Goal: Task Accomplishment & Management: Manage account settings

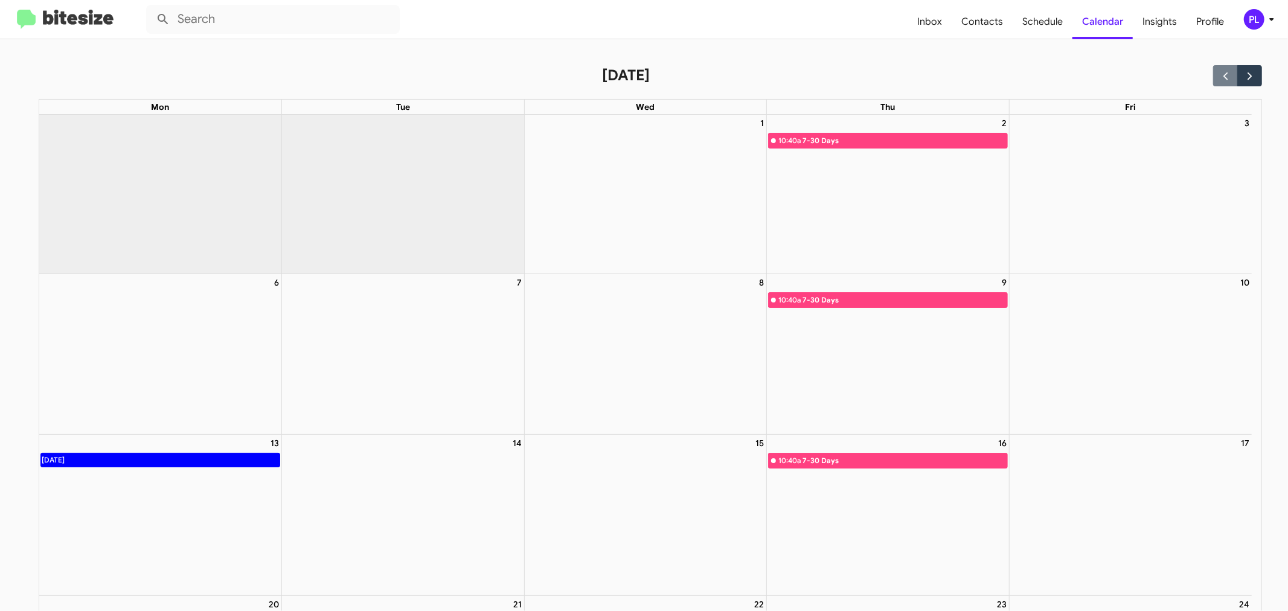
click at [1259, 18] on div "PL" at bounding box center [1254, 19] width 21 height 21
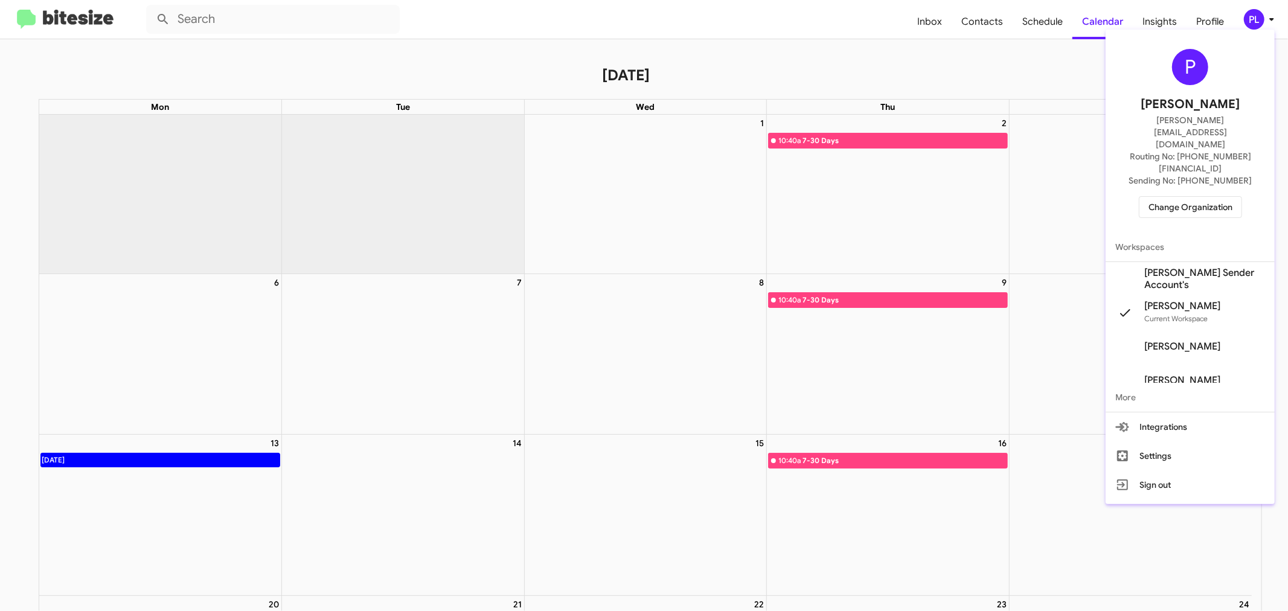
click at [1186, 197] on span "Change Organization" at bounding box center [1191, 207] width 84 height 21
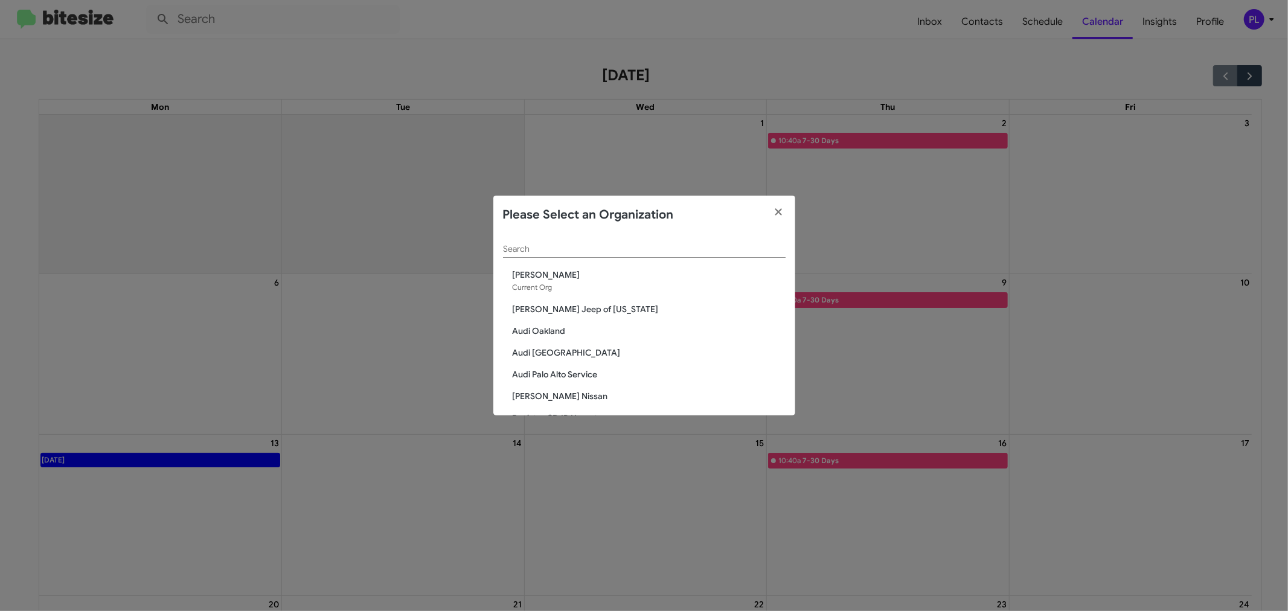
click at [640, 245] on input "Search" at bounding box center [644, 250] width 283 height 10
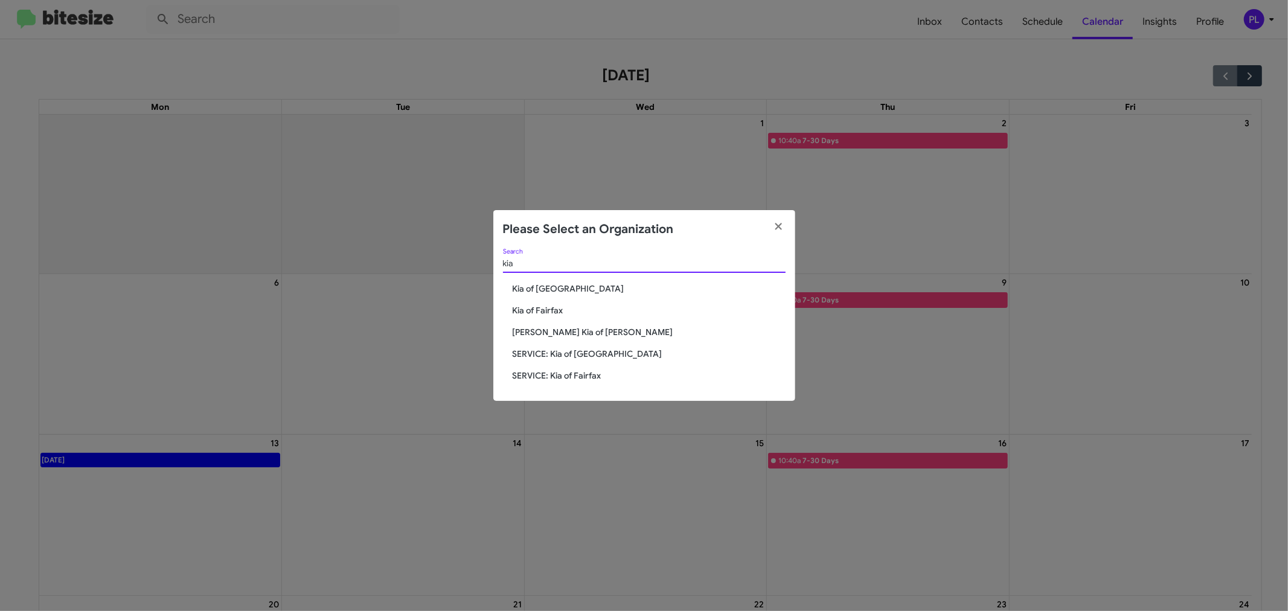
type input "kia"
click at [571, 288] on span "Kia of [GEOGRAPHIC_DATA]" at bounding box center [649, 289] width 273 height 12
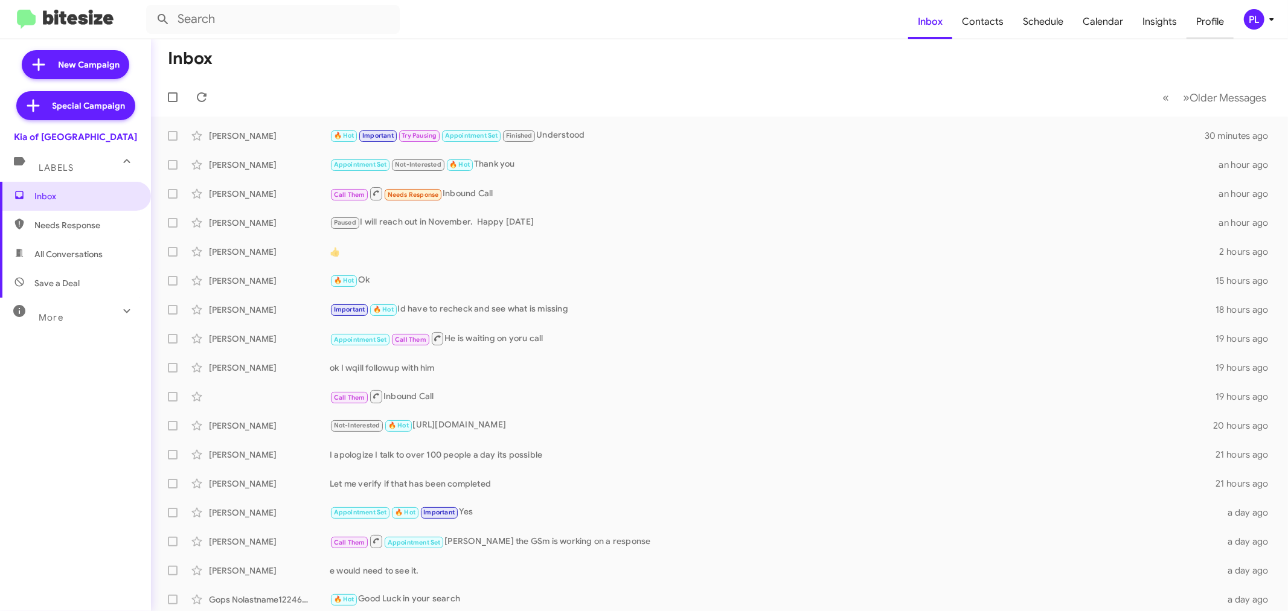
click at [1213, 23] on span "Profile" at bounding box center [1210, 21] width 47 height 35
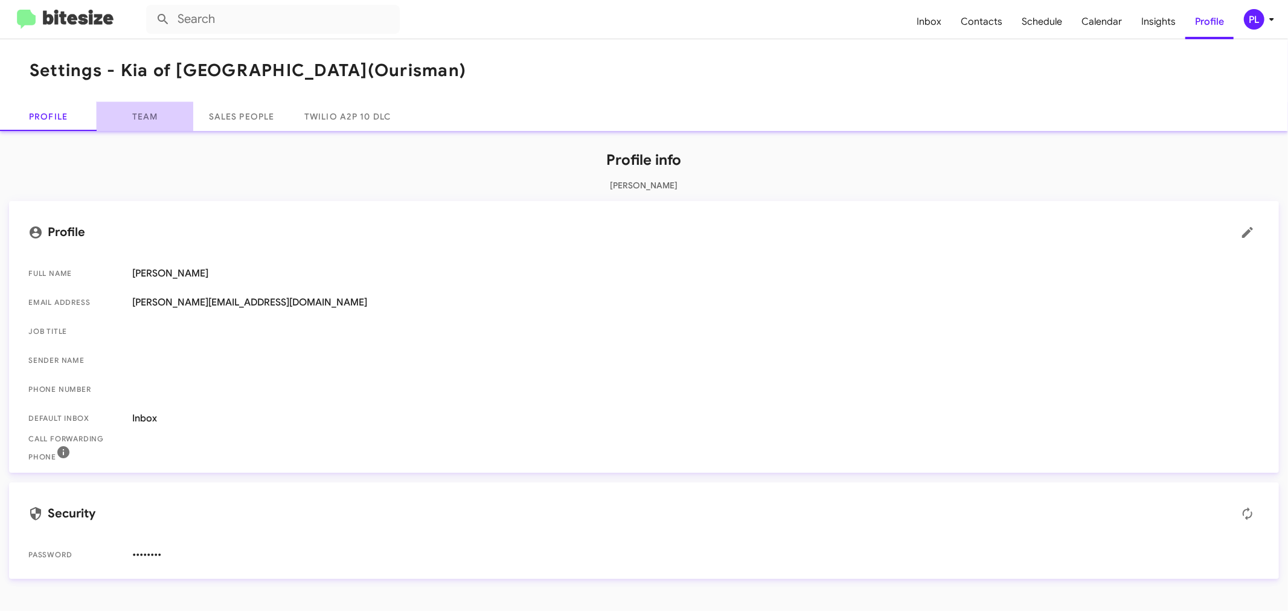
click at [142, 117] on link "Team" at bounding box center [145, 116] width 97 height 29
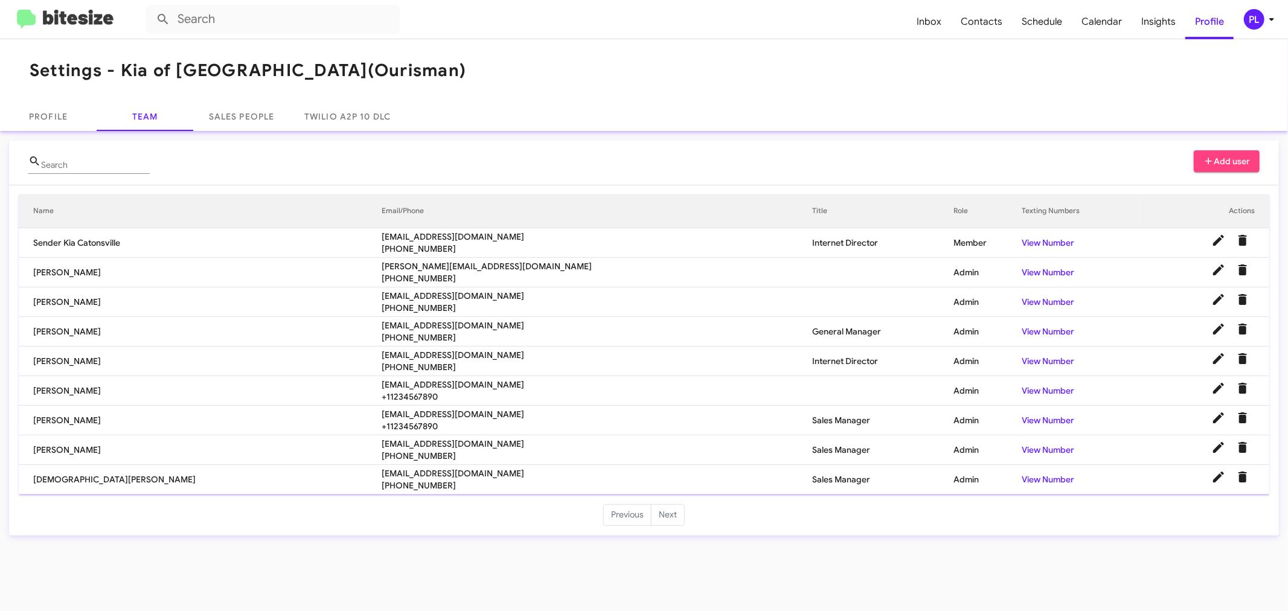
click at [1270, 24] on icon at bounding box center [1272, 19] width 14 height 14
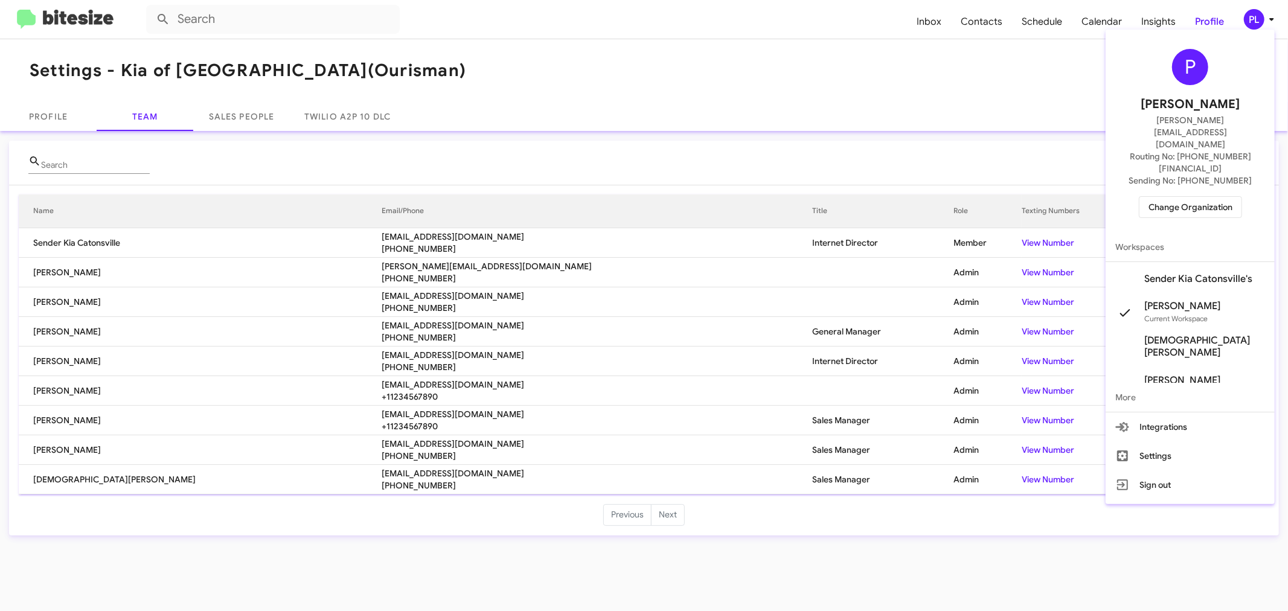
click at [1185, 197] on span "Change Organization" at bounding box center [1191, 207] width 84 height 21
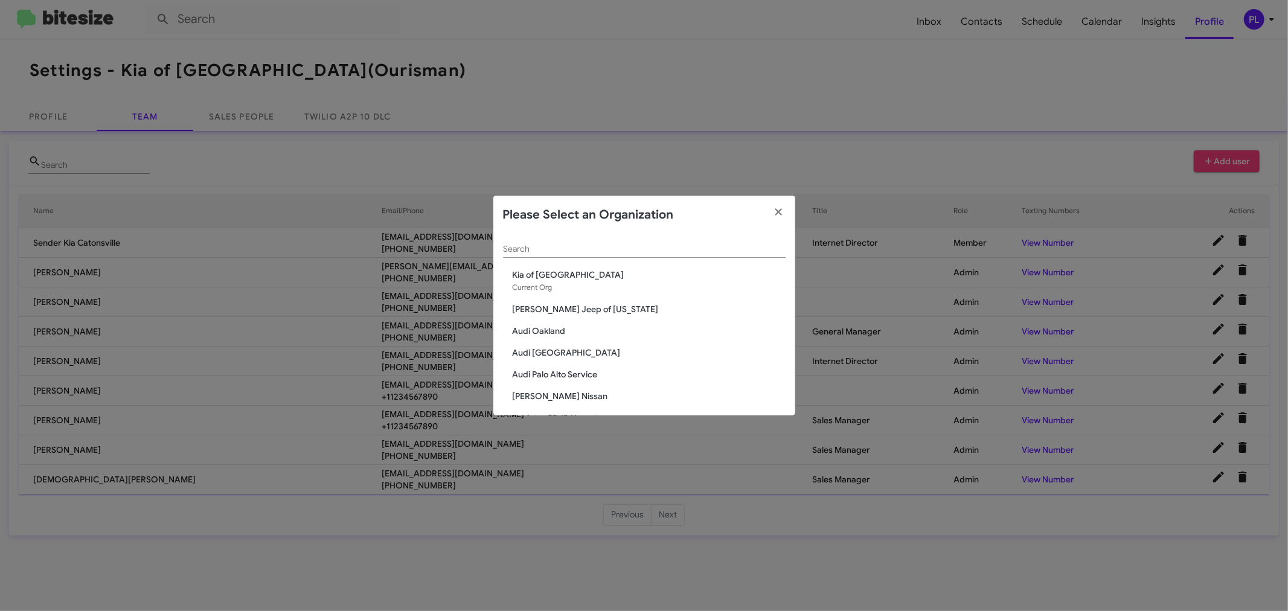
click at [625, 249] on input "Search" at bounding box center [644, 250] width 283 height 10
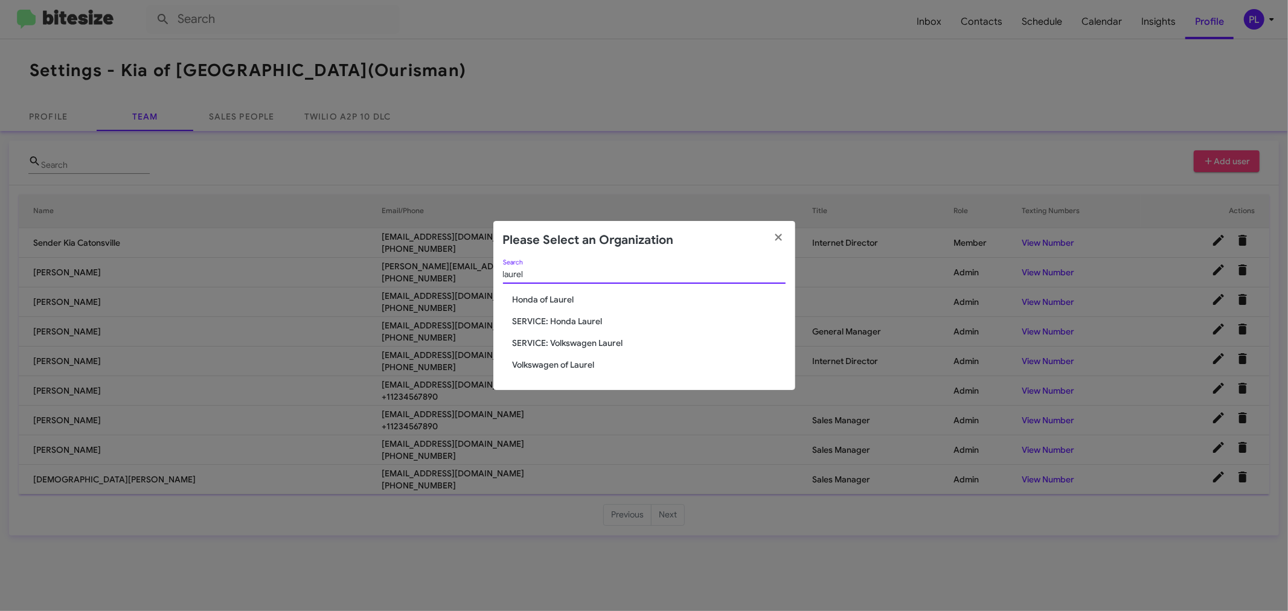
type input "laurel"
click at [587, 362] on span "Volkswagen of Laurel" at bounding box center [649, 365] width 273 height 12
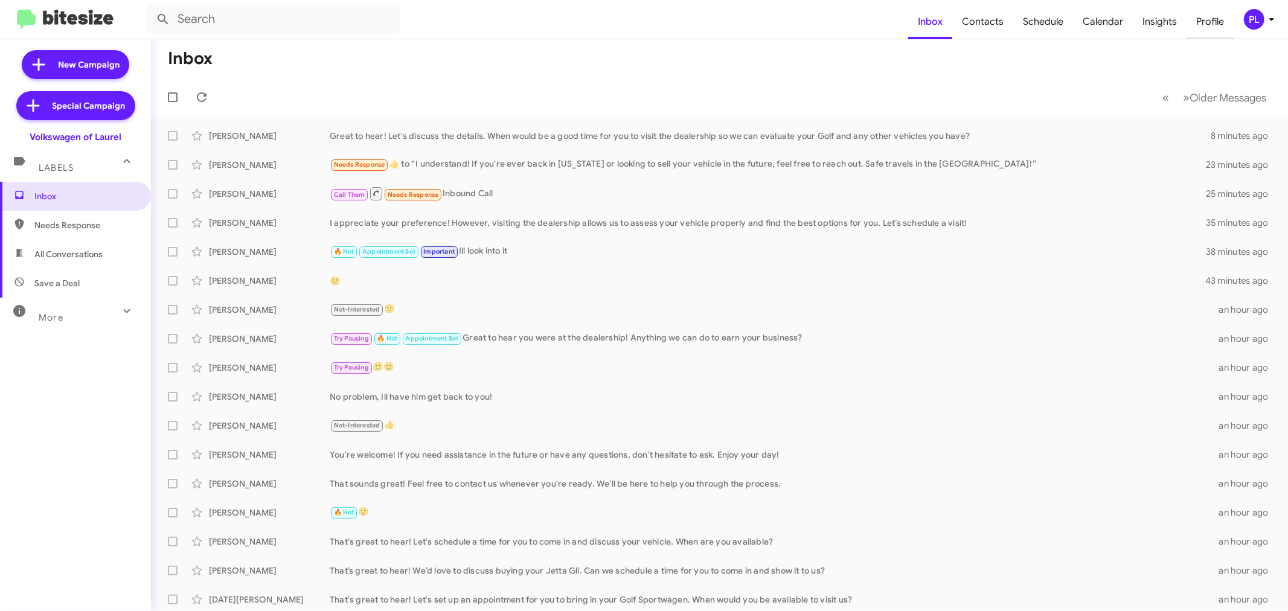
click at [1221, 22] on span "Profile" at bounding box center [1210, 21] width 47 height 35
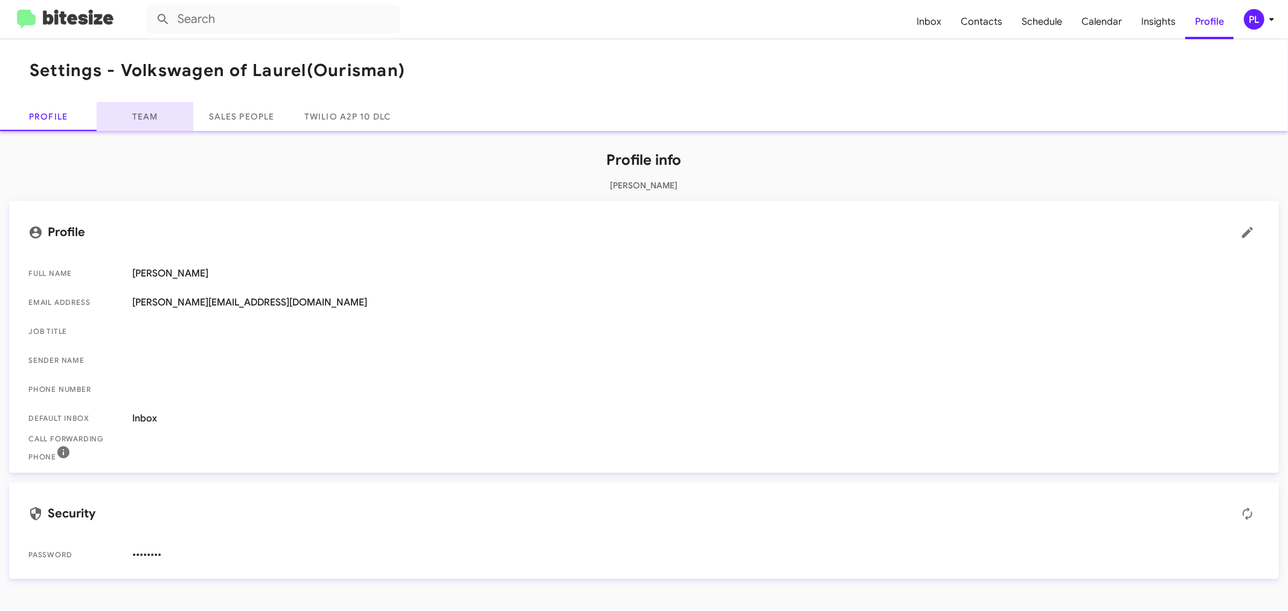
click at [134, 115] on link "Team" at bounding box center [145, 116] width 97 height 29
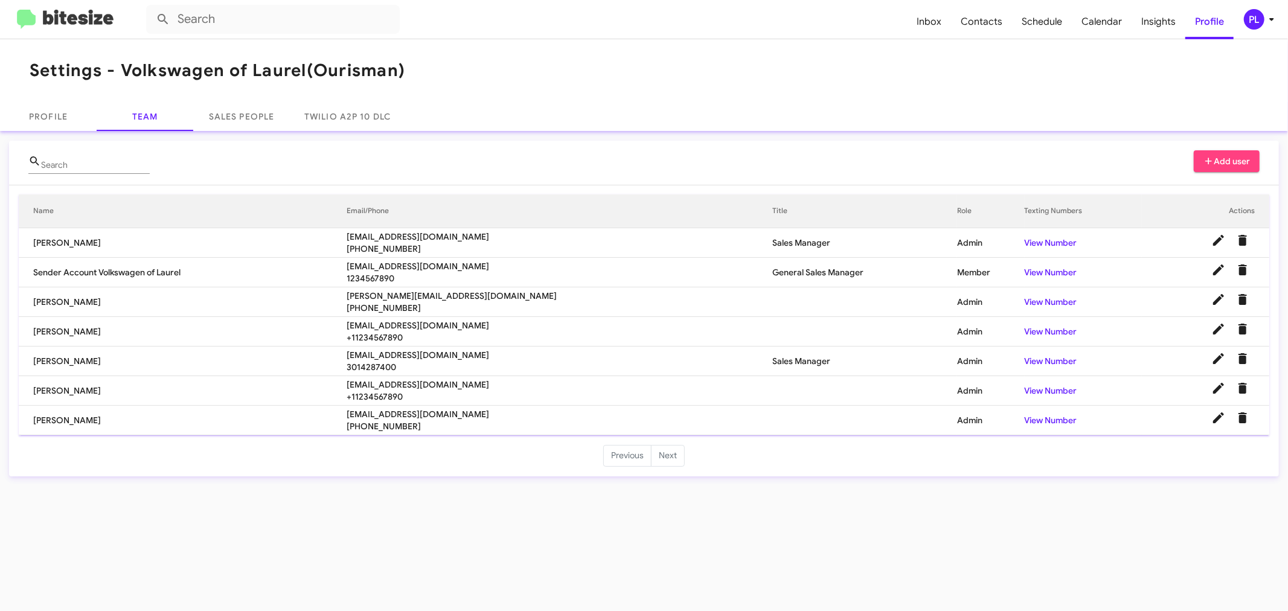
drag, startPoint x: 306, startPoint y: 74, endPoint x: 125, endPoint y: 72, distance: 181.2
click at [125, 72] on h1 "Settings - Volkswagen of Laurel (Ourisman)" at bounding box center [218, 70] width 376 height 19
copy h1 "Volkswagen of Laurel"
click at [1266, 14] on icon at bounding box center [1272, 19] width 14 height 14
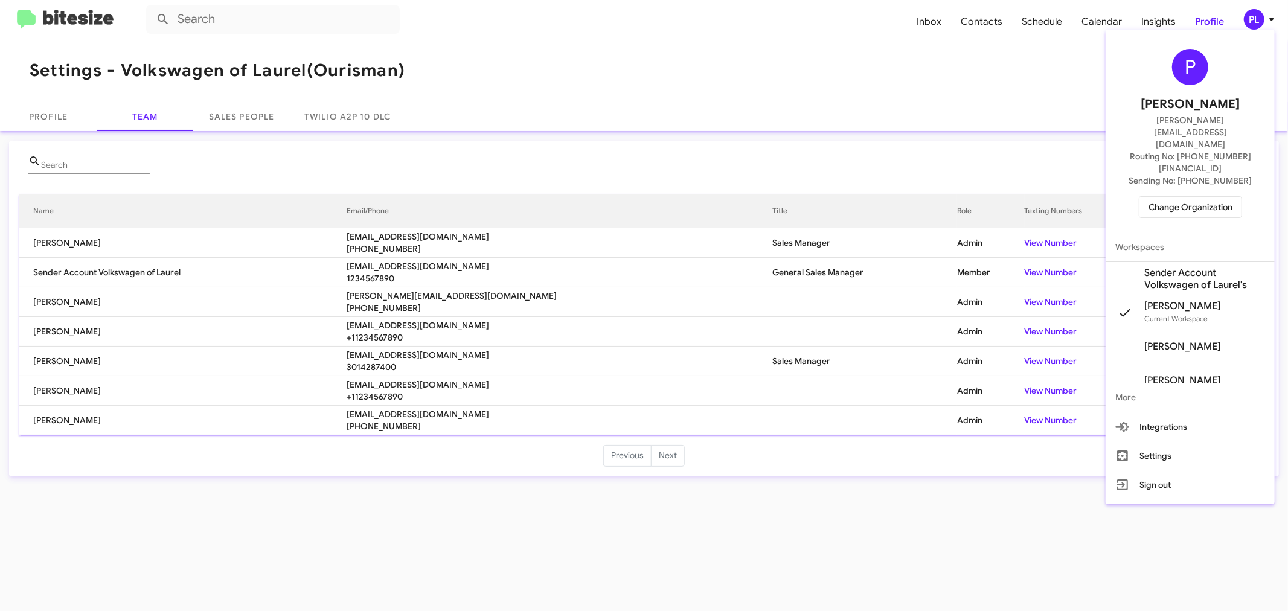
click at [1191, 197] on span "Change Organization" at bounding box center [1191, 207] width 84 height 21
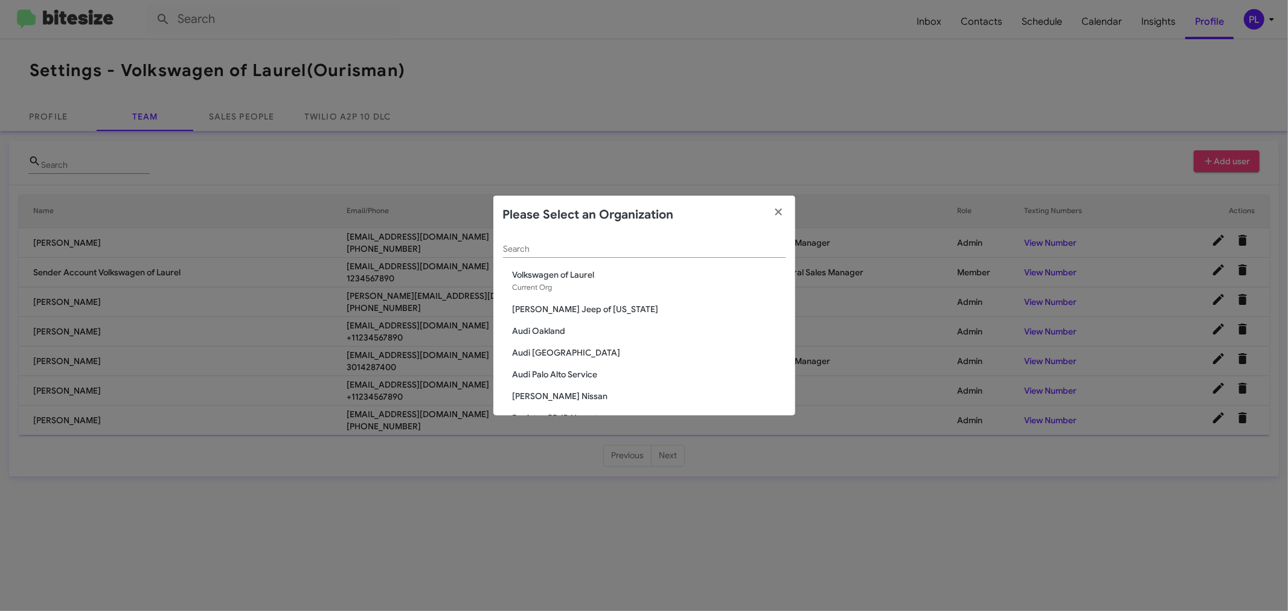
click at [625, 252] on input "Search" at bounding box center [644, 250] width 283 height 10
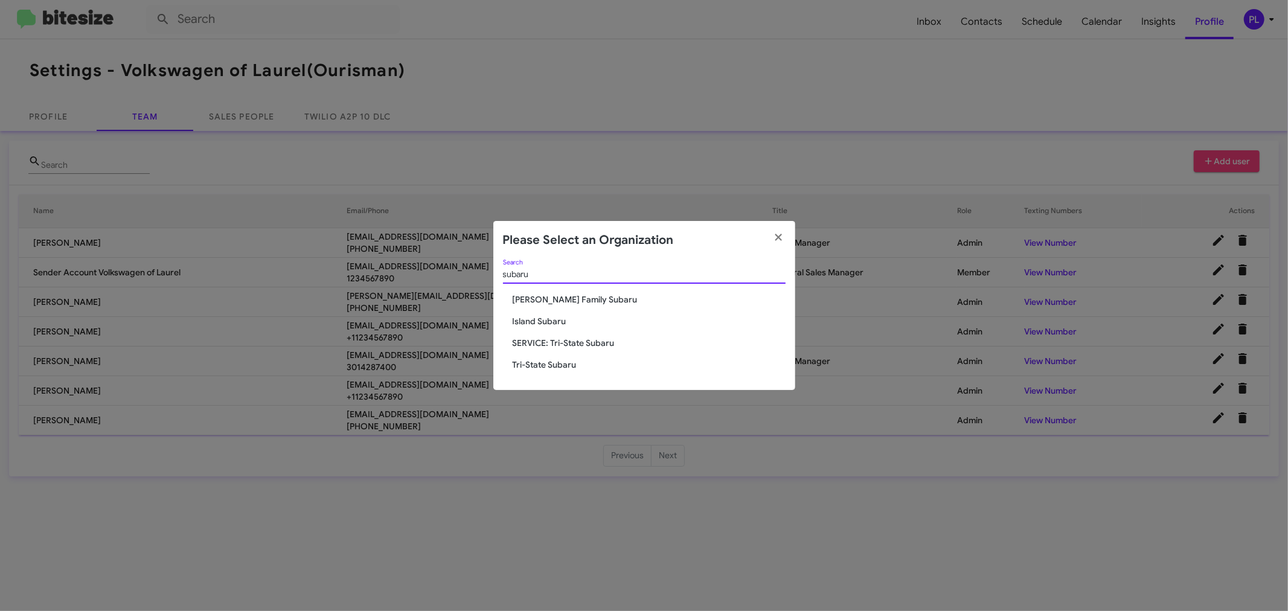
type input "subaru"
click at [548, 361] on span "Tri-State Subaru" at bounding box center [649, 365] width 273 height 12
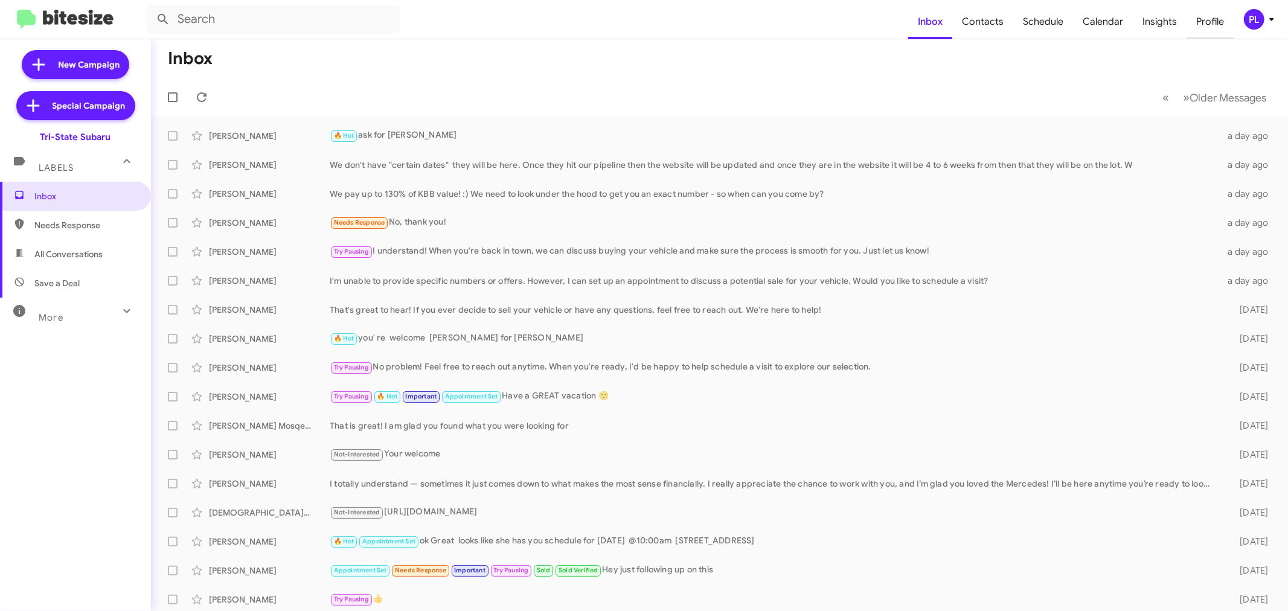
click at [1207, 22] on span "Profile" at bounding box center [1210, 21] width 47 height 35
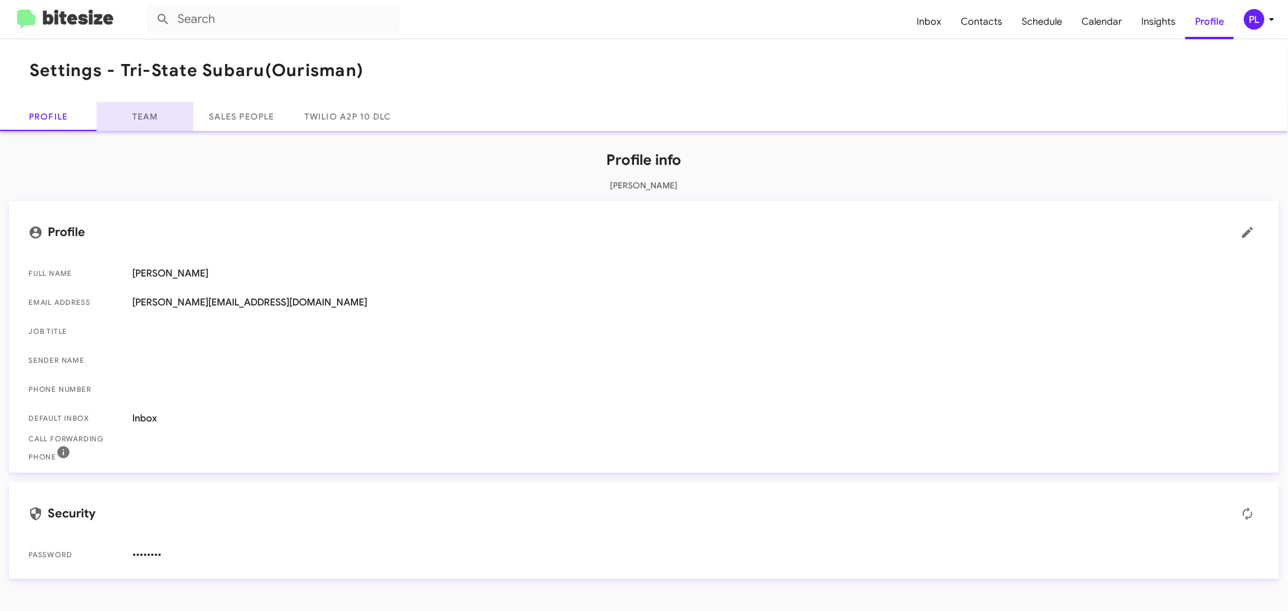
click at [149, 120] on link "Team" at bounding box center [145, 116] width 97 height 29
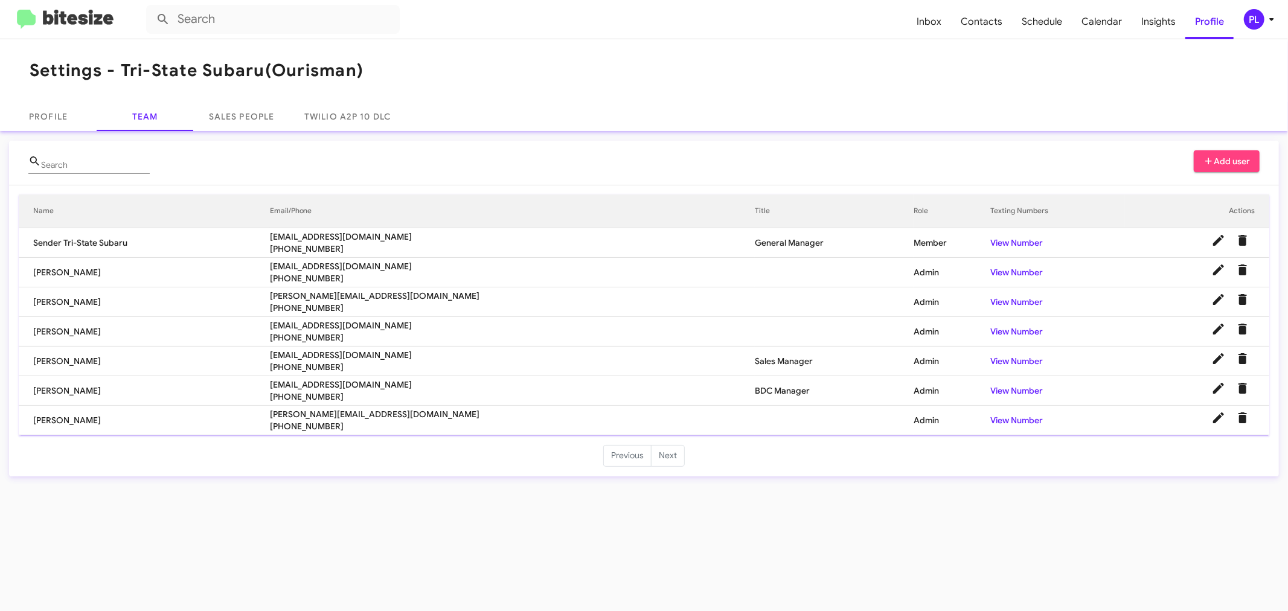
drag, startPoint x: 262, startPoint y: 71, endPoint x: 124, endPoint y: 51, distance: 139.2
click at [124, 51] on mat-toolbar "Settings - Tri-State Subaru (Ourisman)" at bounding box center [644, 70] width 1288 height 63
copy h1 "Tri-State Subaru"
click at [1088, 16] on span "Calendar" at bounding box center [1102, 21] width 60 height 35
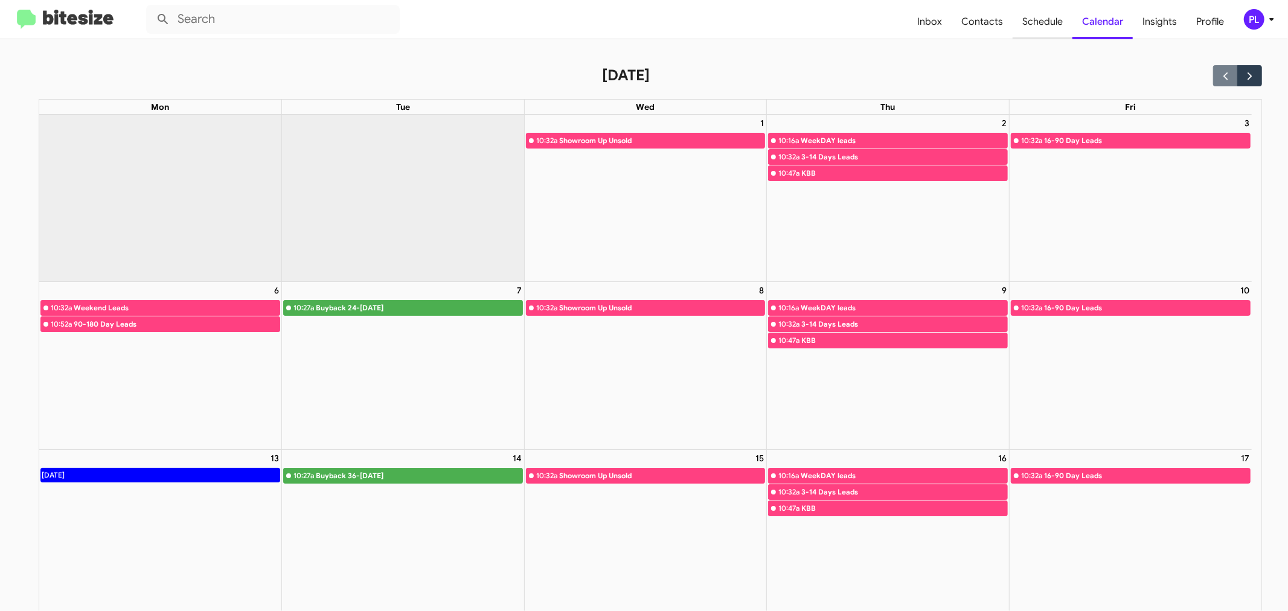
click at [1044, 20] on span "Schedule" at bounding box center [1043, 21] width 60 height 35
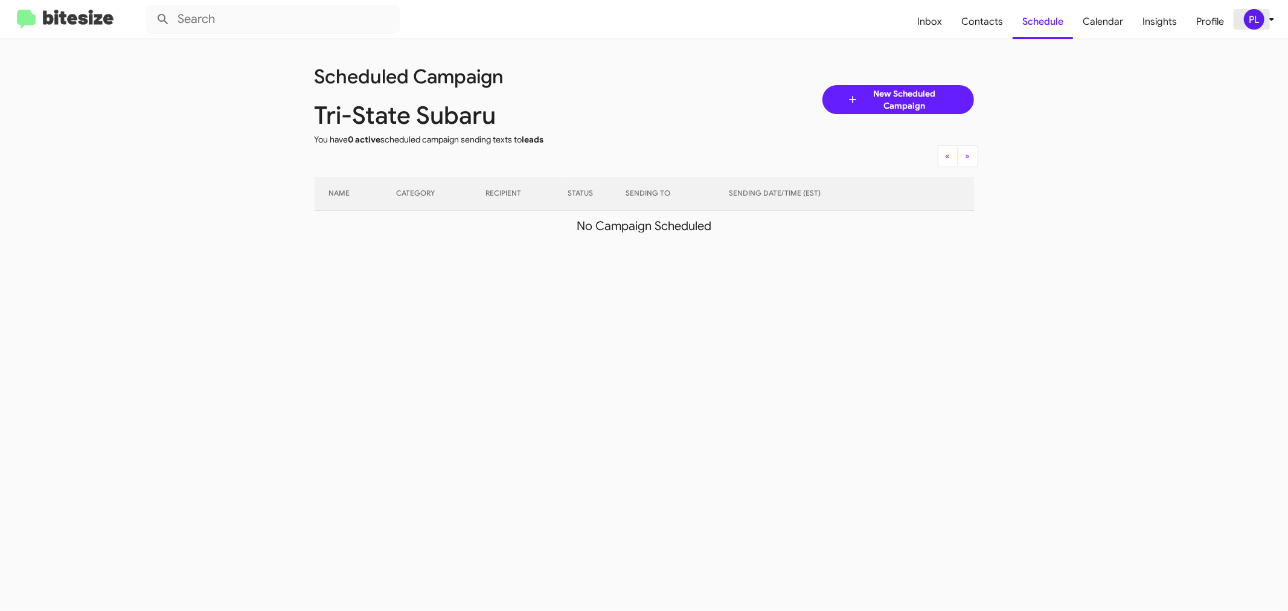
click at [1264, 16] on div "PL" at bounding box center [1254, 19] width 21 height 21
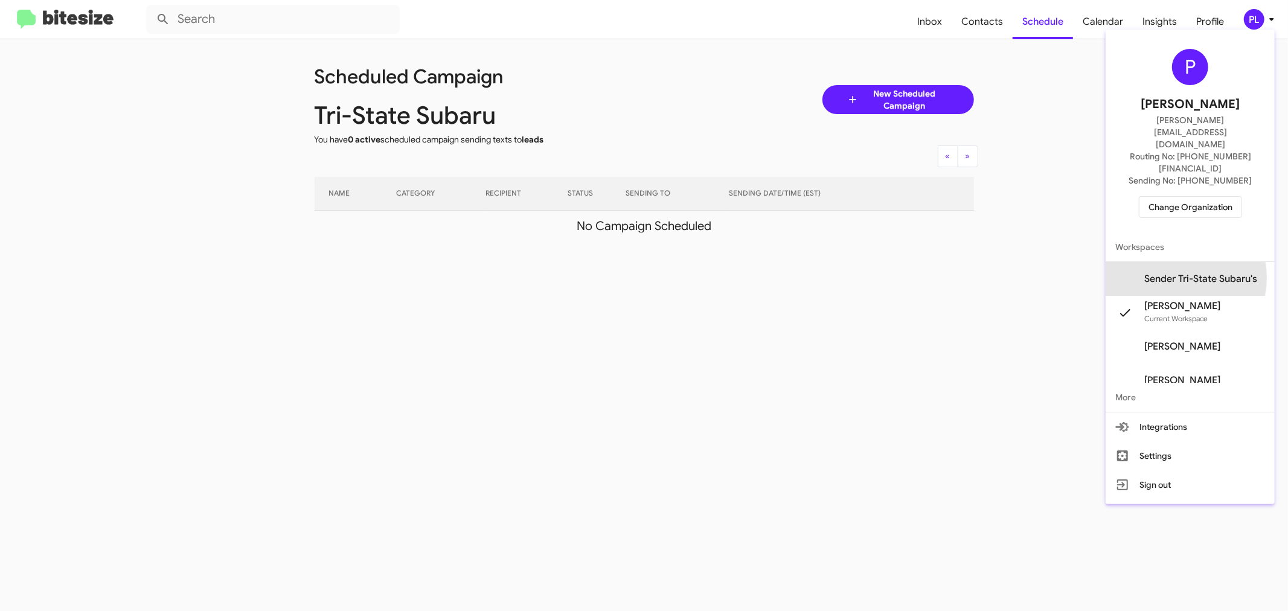
click at [1180, 273] on span "Sender Tri-State Subaru's" at bounding box center [1201, 279] width 113 height 12
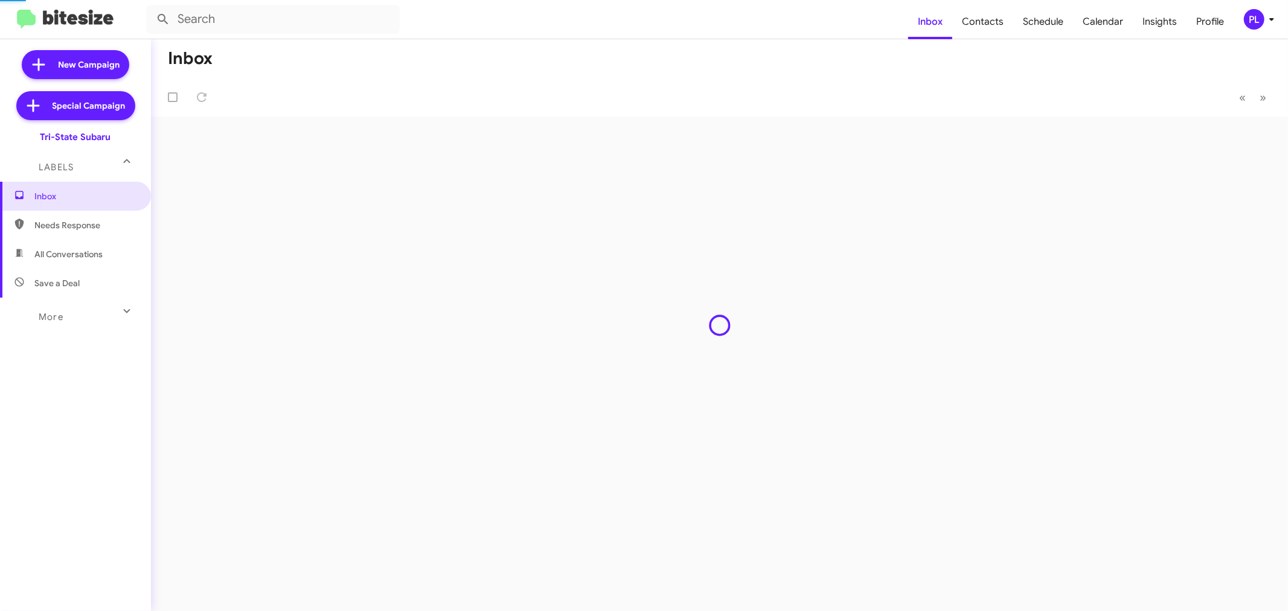
click at [1053, 26] on span "Schedule" at bounding box center [1044, 21] width 60 height 35
